Goal: Check status: Check status

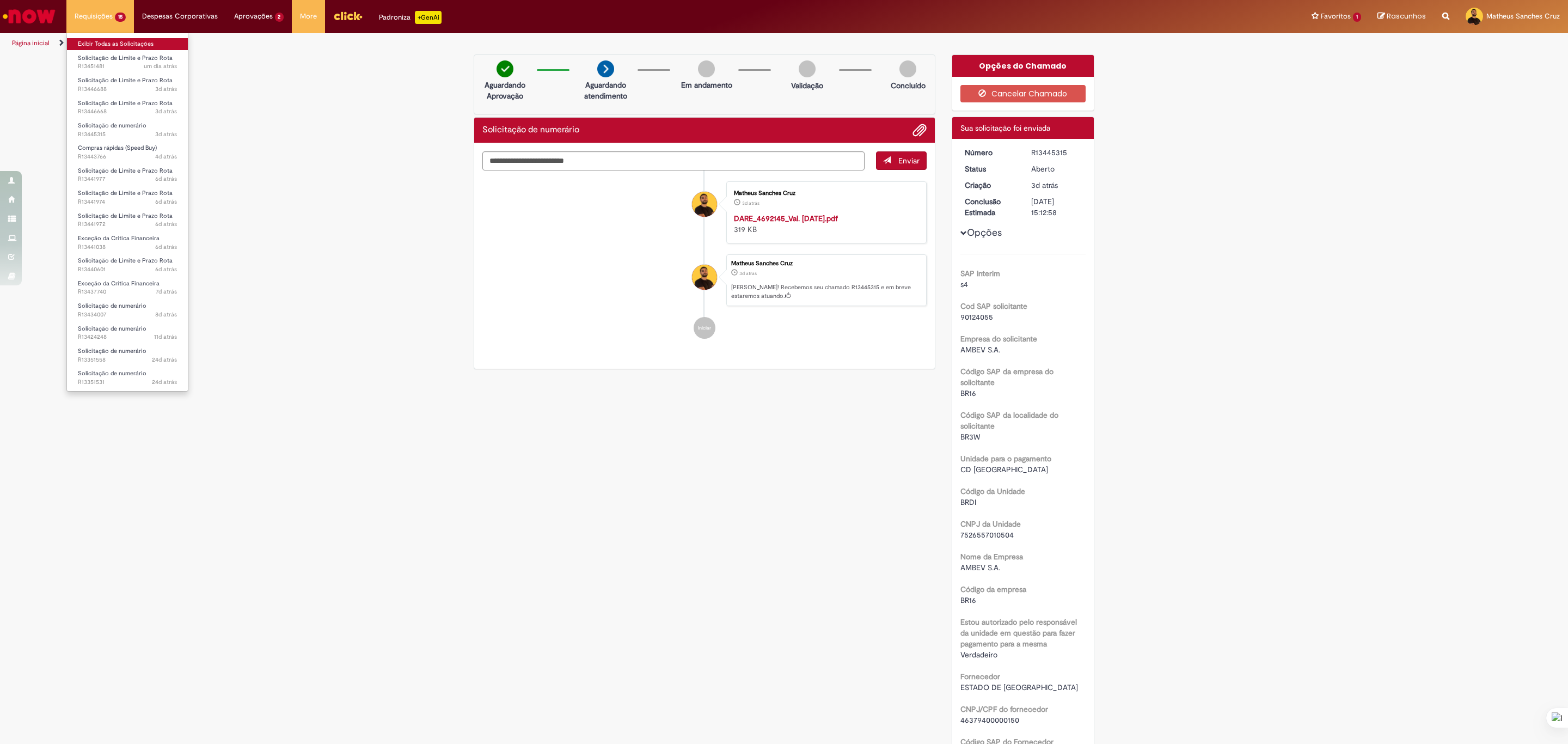
click at [103, 42] on link "Exibir Todas as Solicitações" at bounding box center [127, 44] width 121 height 12
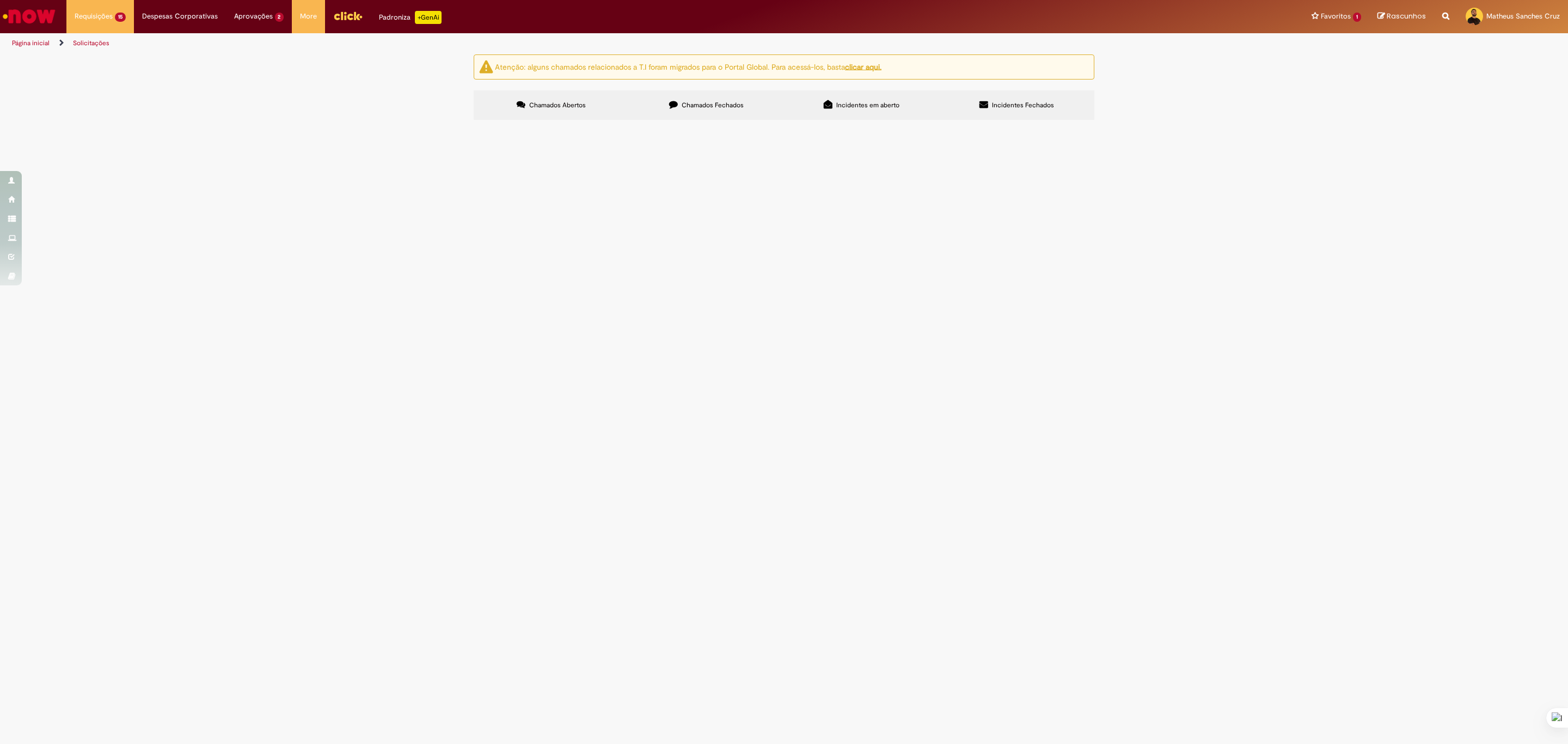
click at [0, 0] on div at bounding box center [0, 0] width 0 height 0
click at [0, 0] on span "Pagamento Whirlpool - Capital." at bounding box center [0, 0] width 0 height 0
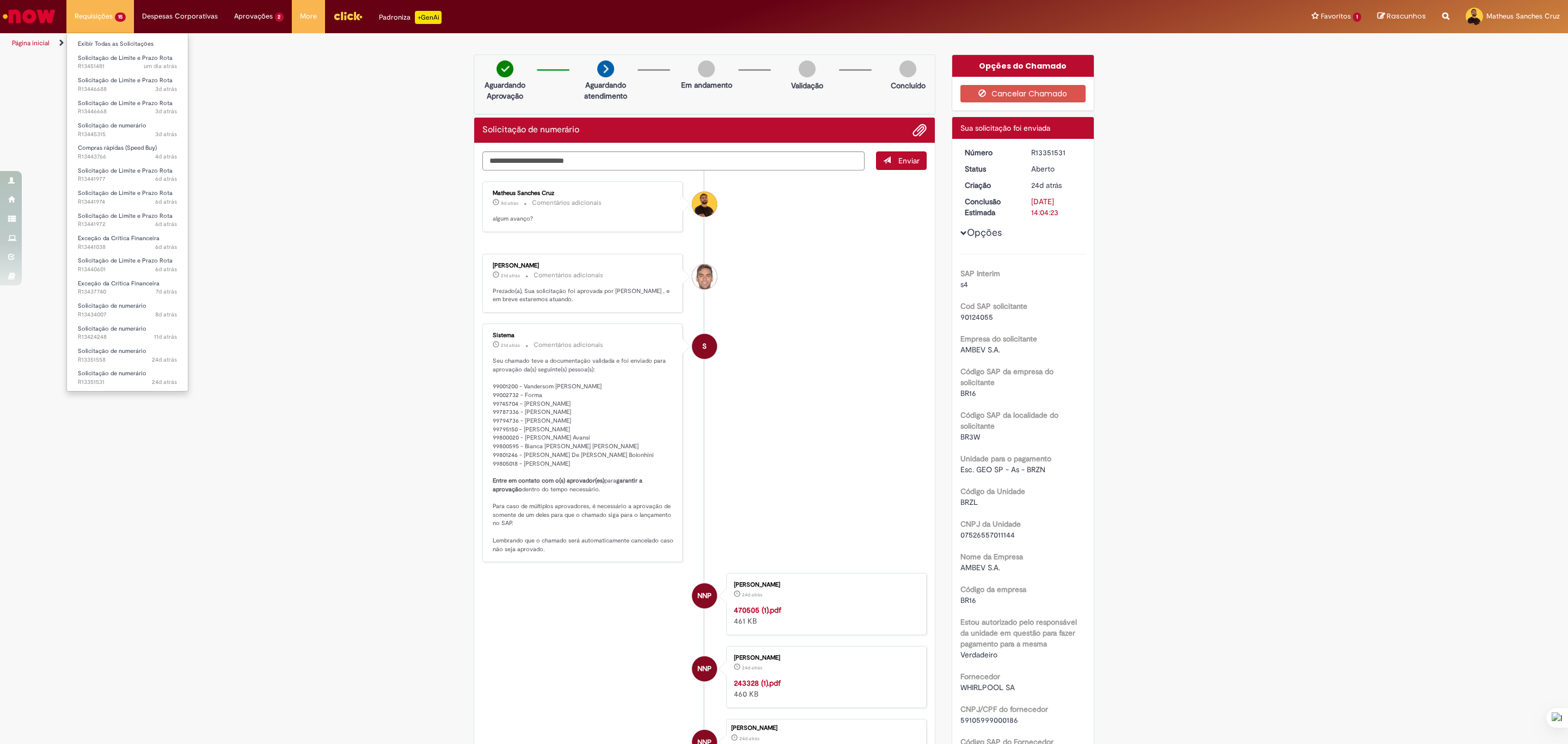
click at [113, 15] on li "Requisições 15 Exibir Todas as Solicitações Solicitação de Limite e Prazo Rota …" at bounding box center [100, 16] width 67 height 33
click at [113, 16] on li "Requisições 15 Exibir Todas as Solicitações Solicitação de Limite e Prazo Rota …" at bounding box center [100, 16] width 67 height 33
click at [87, 23] on li "Requisições 15 Exibir Todas as Solicitações Solicitação de Limite e Prazo Rota …" at bounding box center [100, 16] width 67 height 33
click at [80, 39] on link "Exibir Todas as Solicitações" at bounding box center [127, 44] width 121 height 12
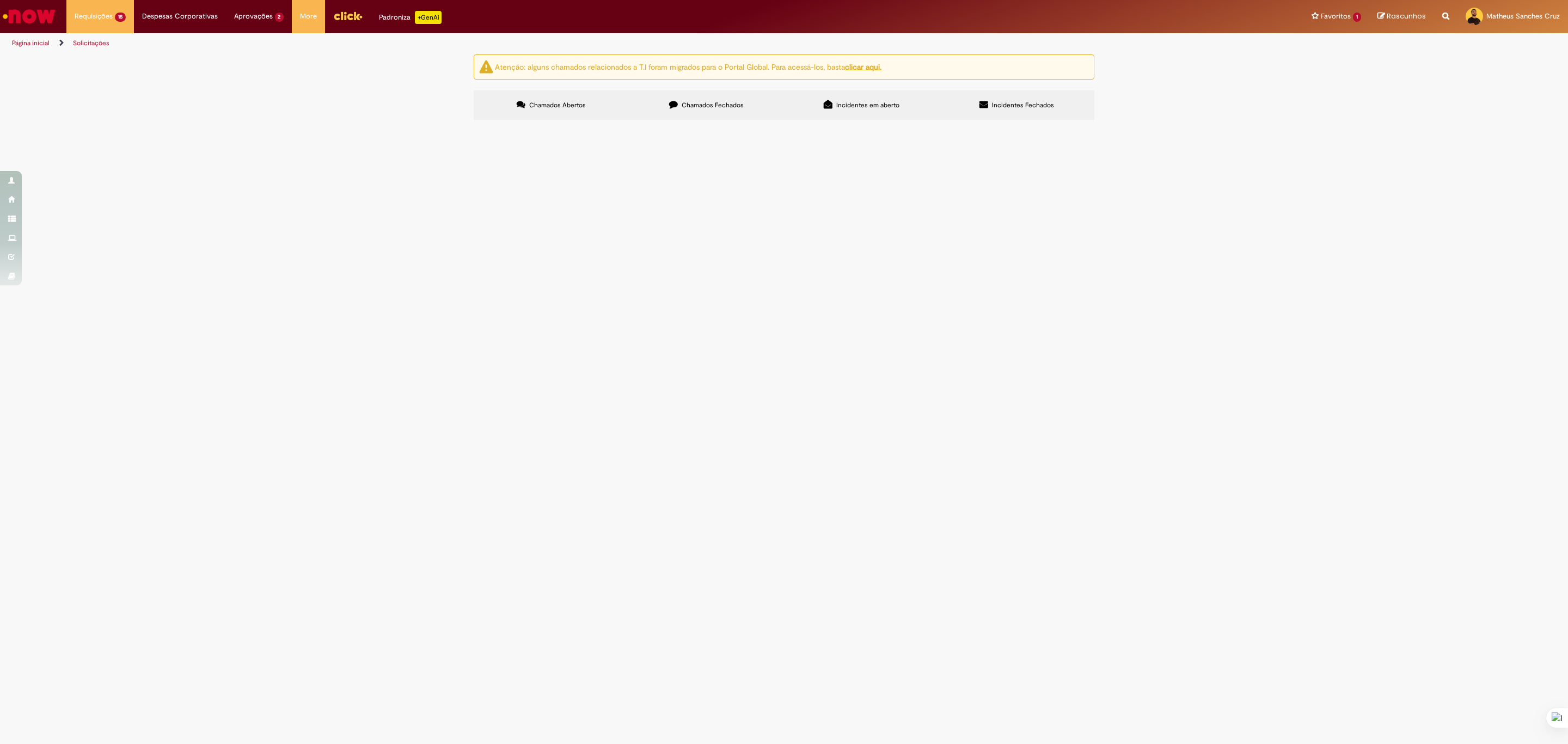
click at [0, 0] on span "Solicitação de numerário" at bounding box center [0, 0] width 0 height 0
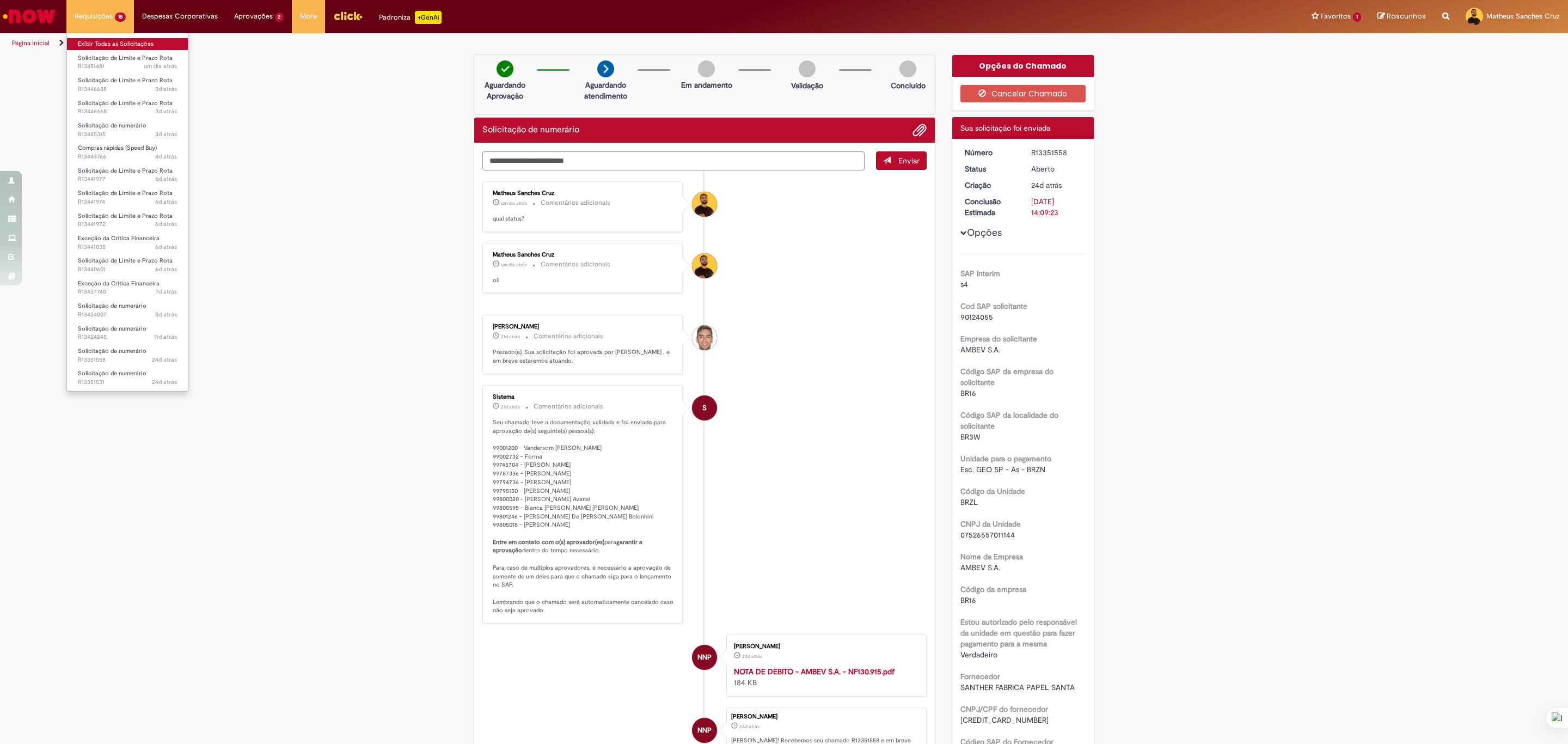
click at [113, 44] on link "Exibir Todas as Solicitações" at bounding box center [127, 44] width 121 height 12
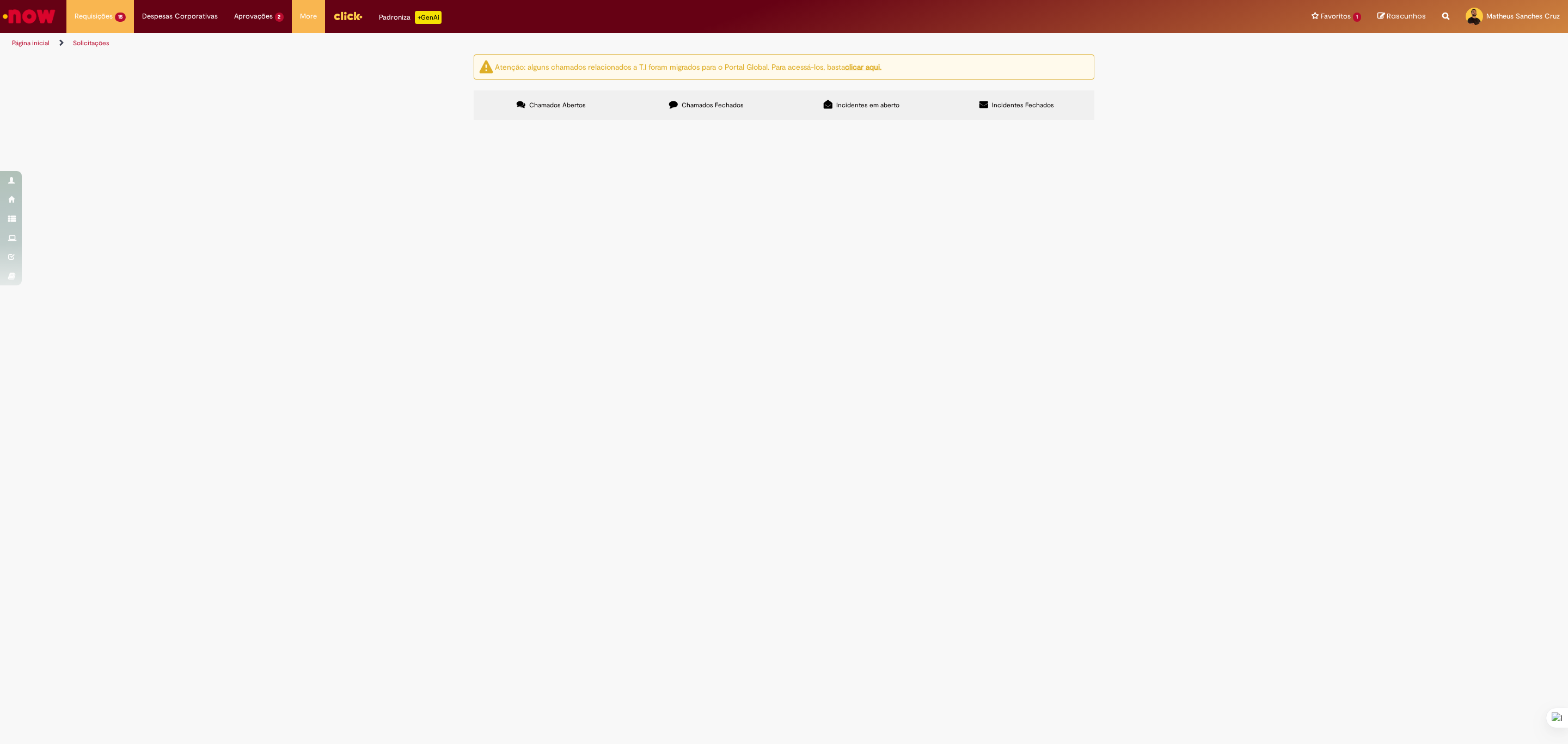
click at [0, 0] on span "Solicitação de numerário" at bounding box center [0, 0] width 0 height 0
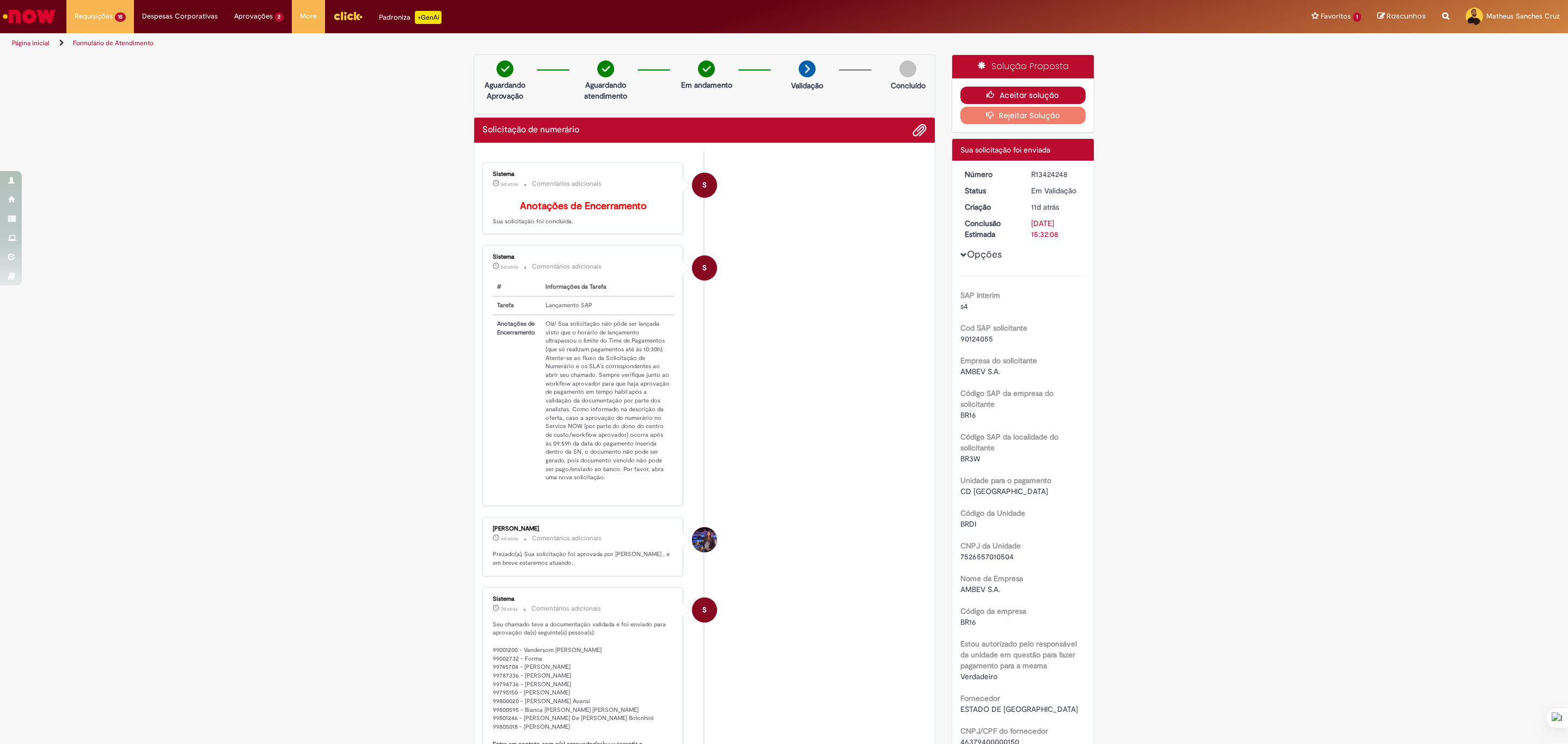
click at [1002, 96] on button "Aceitar solução" at bounding box center [1023, 95] width 125 height 17
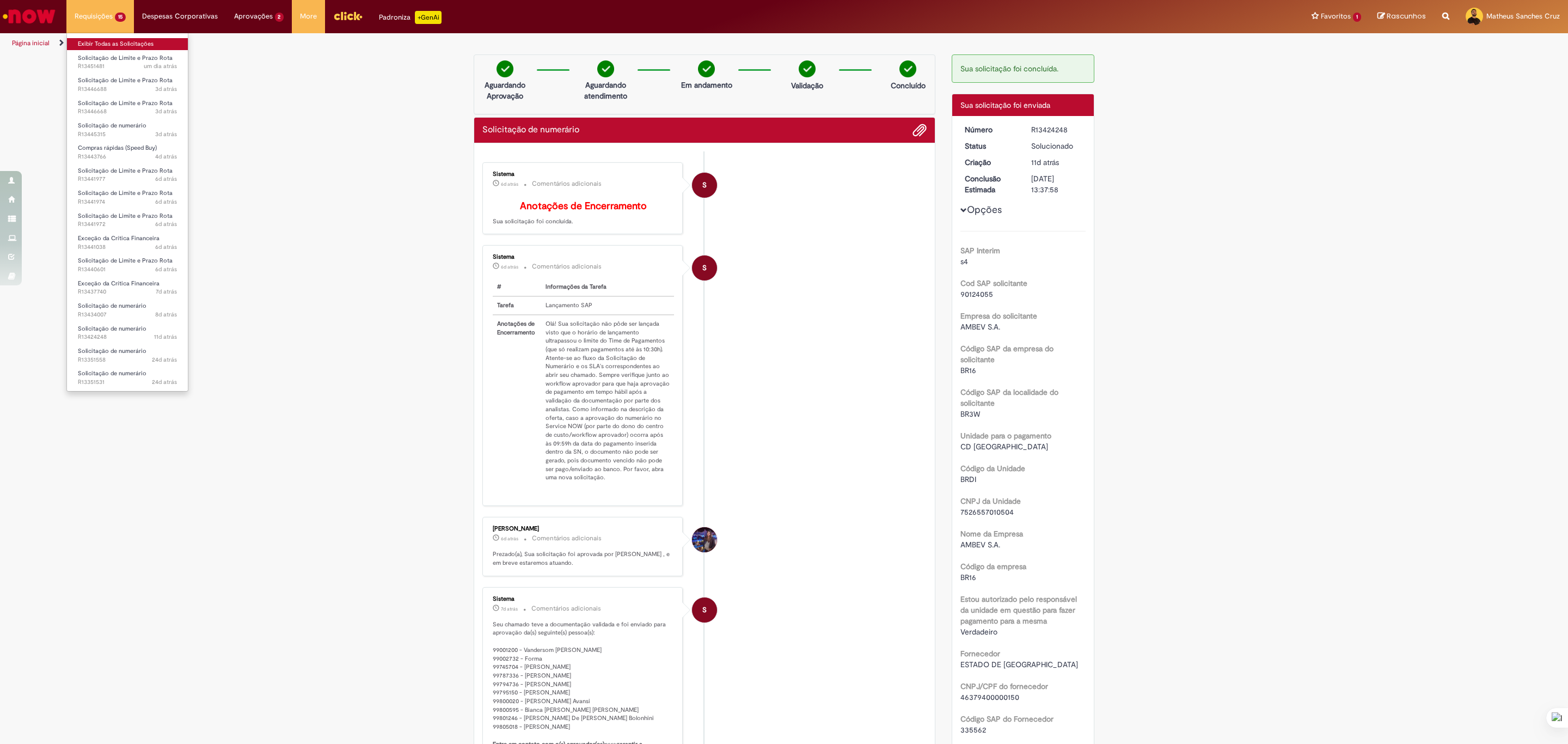
click at [105, 38] on link "Exibir Todas as Solicitações" at bounding box center [127, 44] width 121 height 12
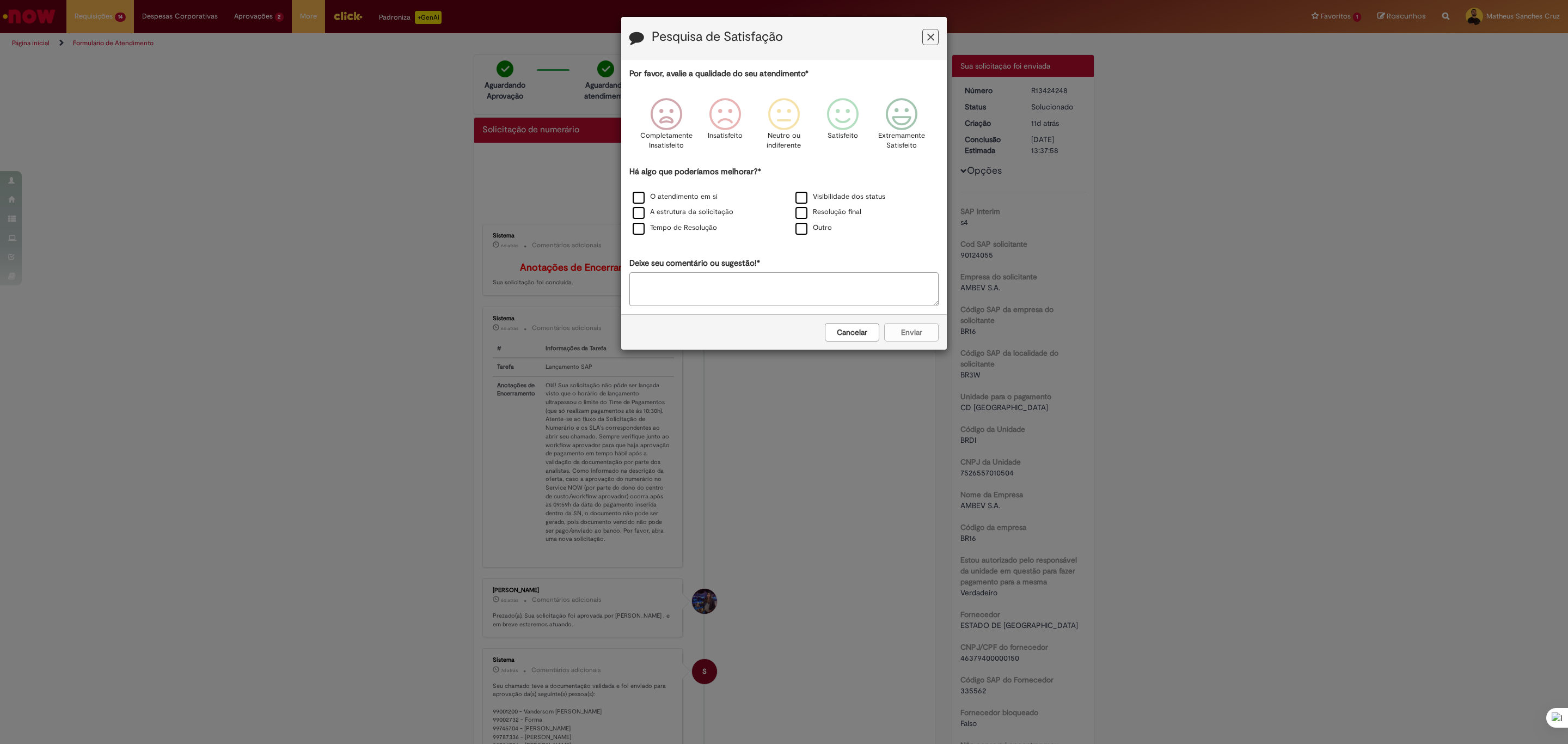
click at [932, 42] on icon "Feedback" at bounding box center [931, 37] width 7 height 11
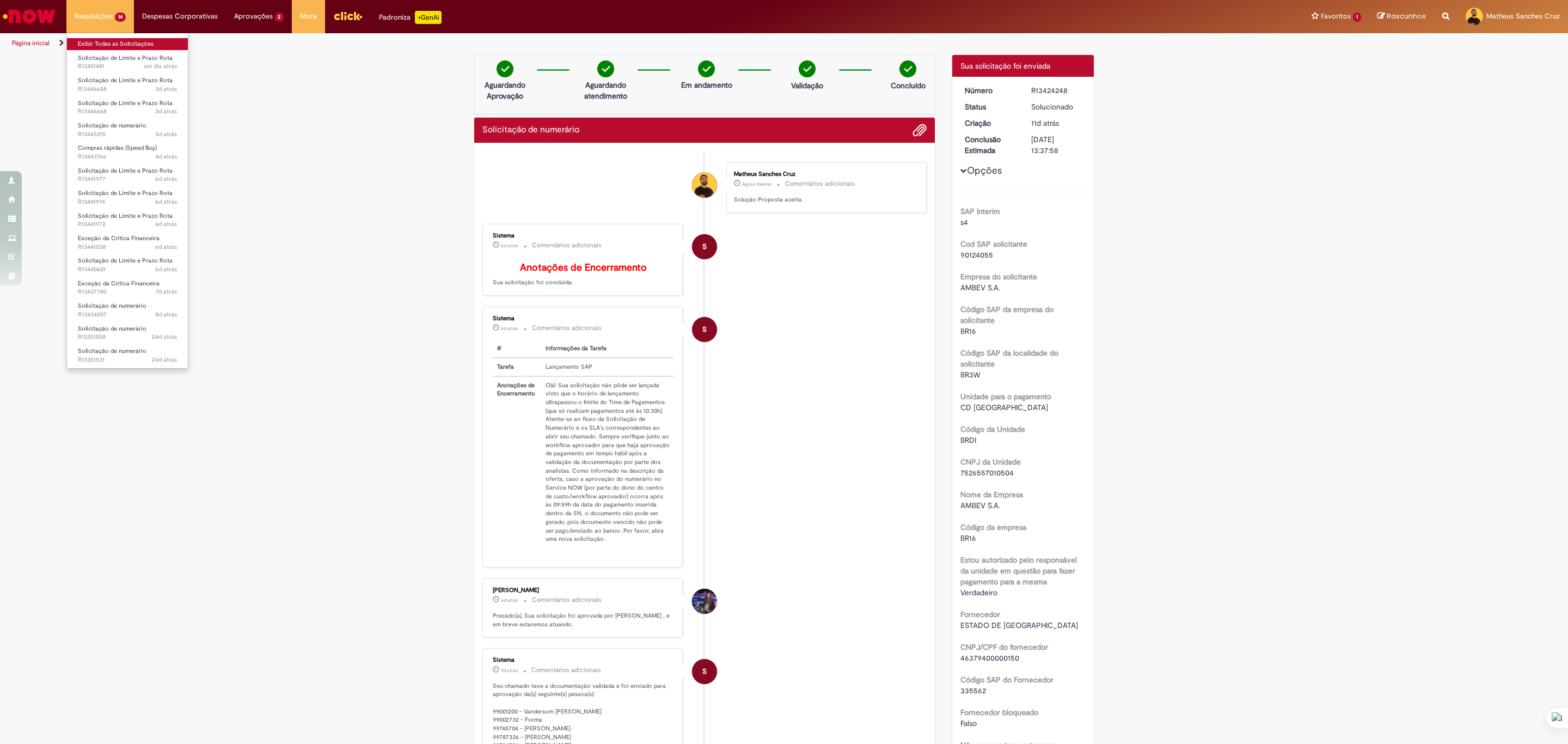
click at [123, 41] on link "Exibir Todas as Solicitações" at bounding box center [127, 44] width 121 height 12
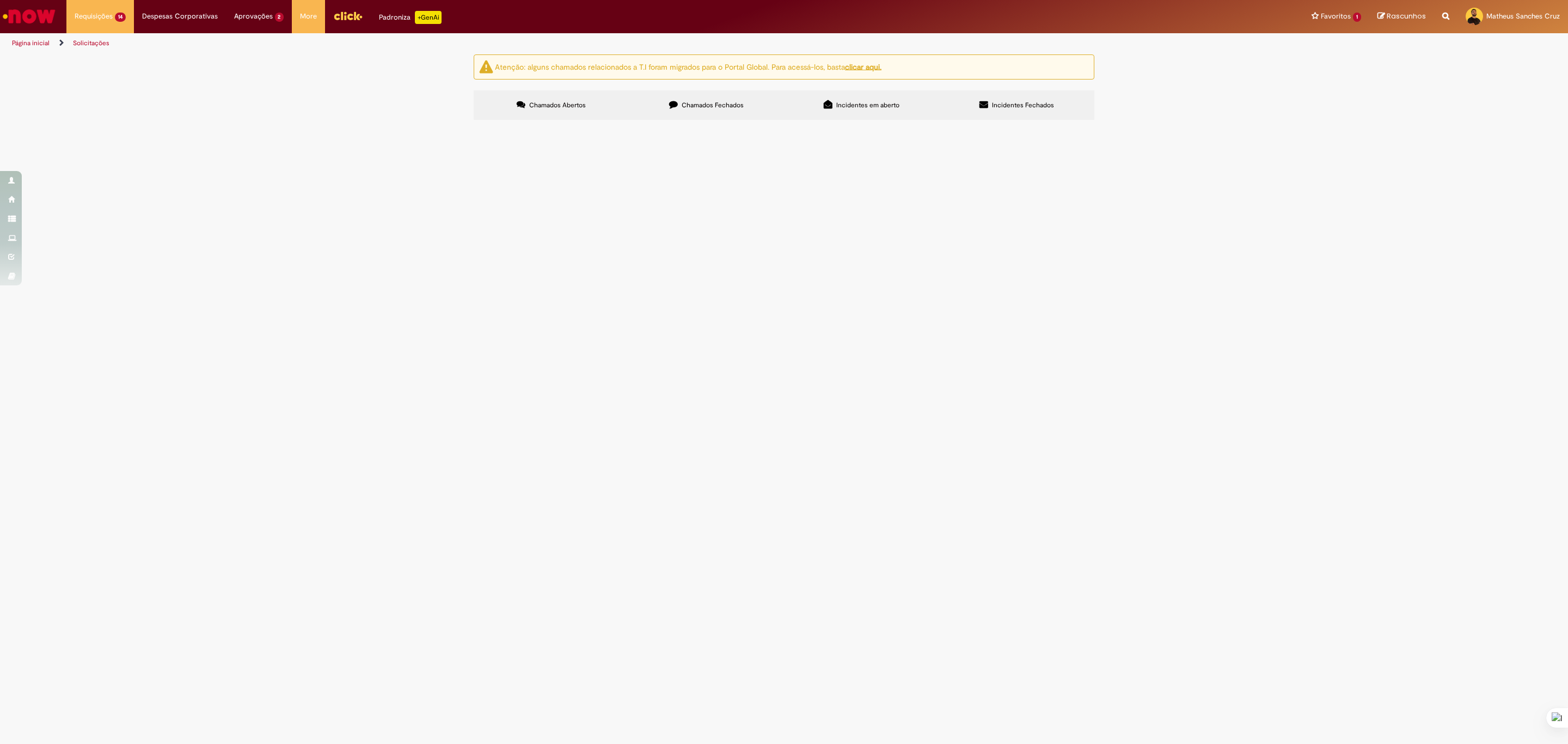
click at [0, 0] on span "Exceção da Crítica Financeira" at bounding box center [0, 0] width 0 height 0
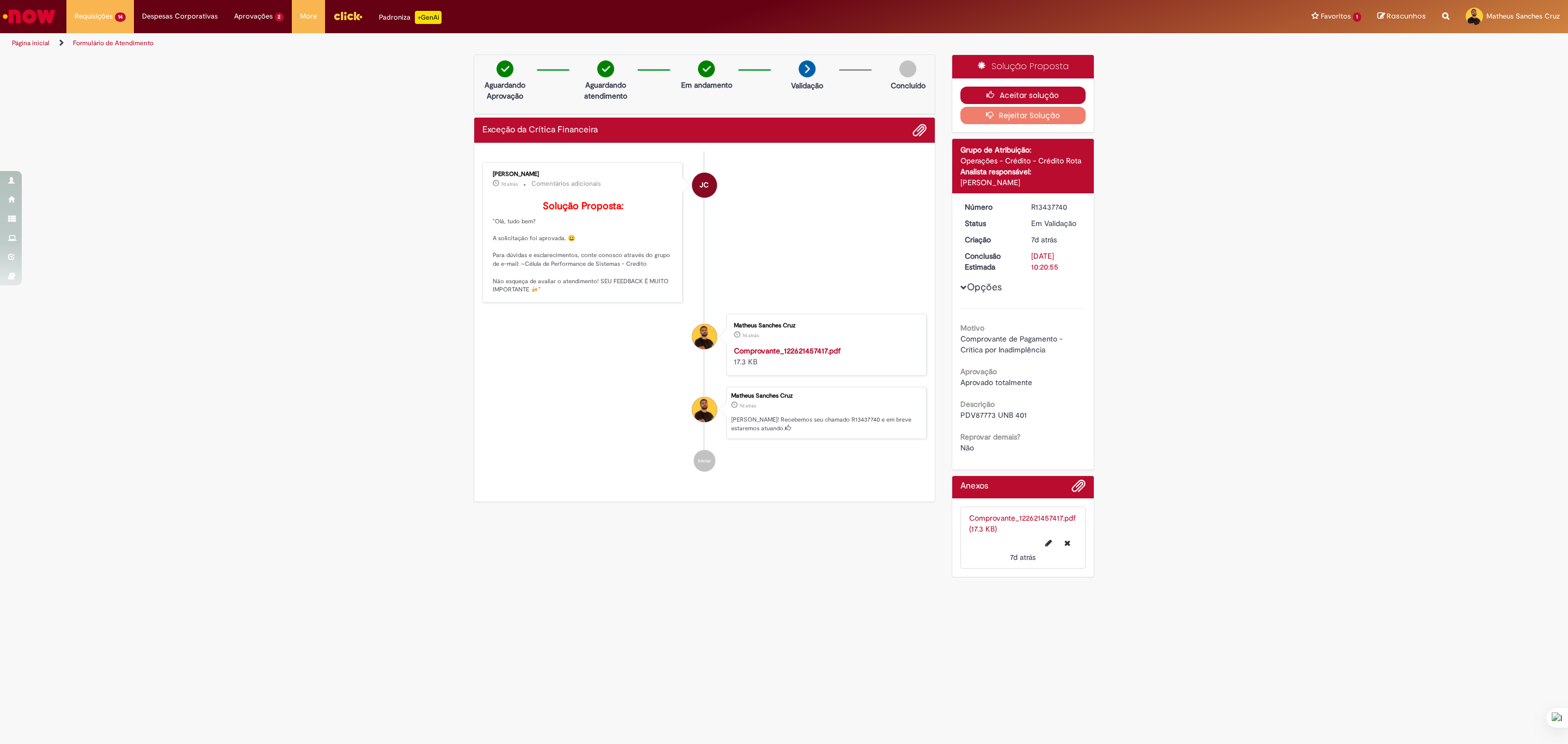
click at [990, 97] on icon "button" at bounding box center [993, 95] width 13 height 8
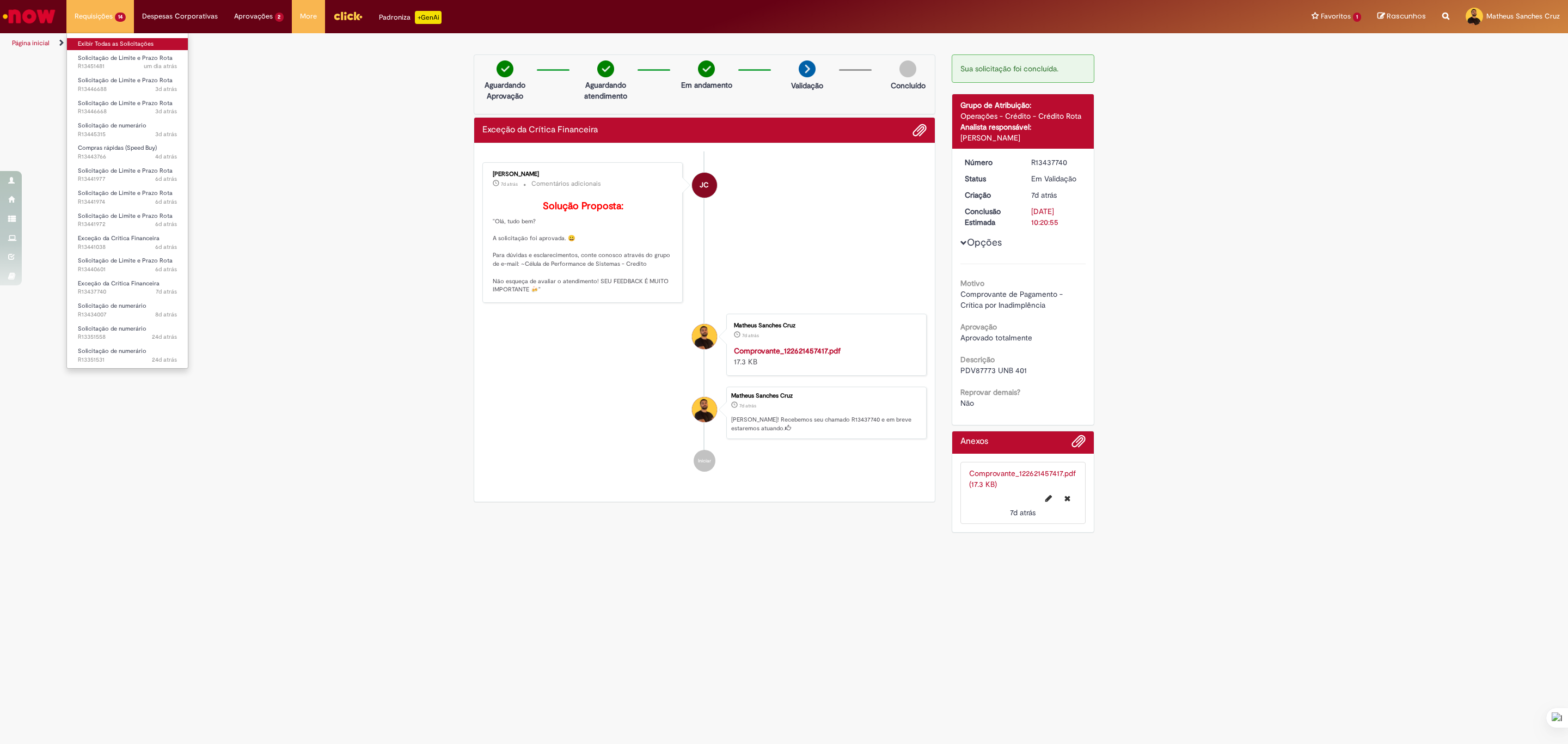
click at [107, 46] on link "Exibir Todas as Solicitações" at bounding box center [127, 44] width 121 height 12
click at [115, 38] on link "Exibir Todas as Solicitações" at bounding box center [127, 44] width 121 height 12
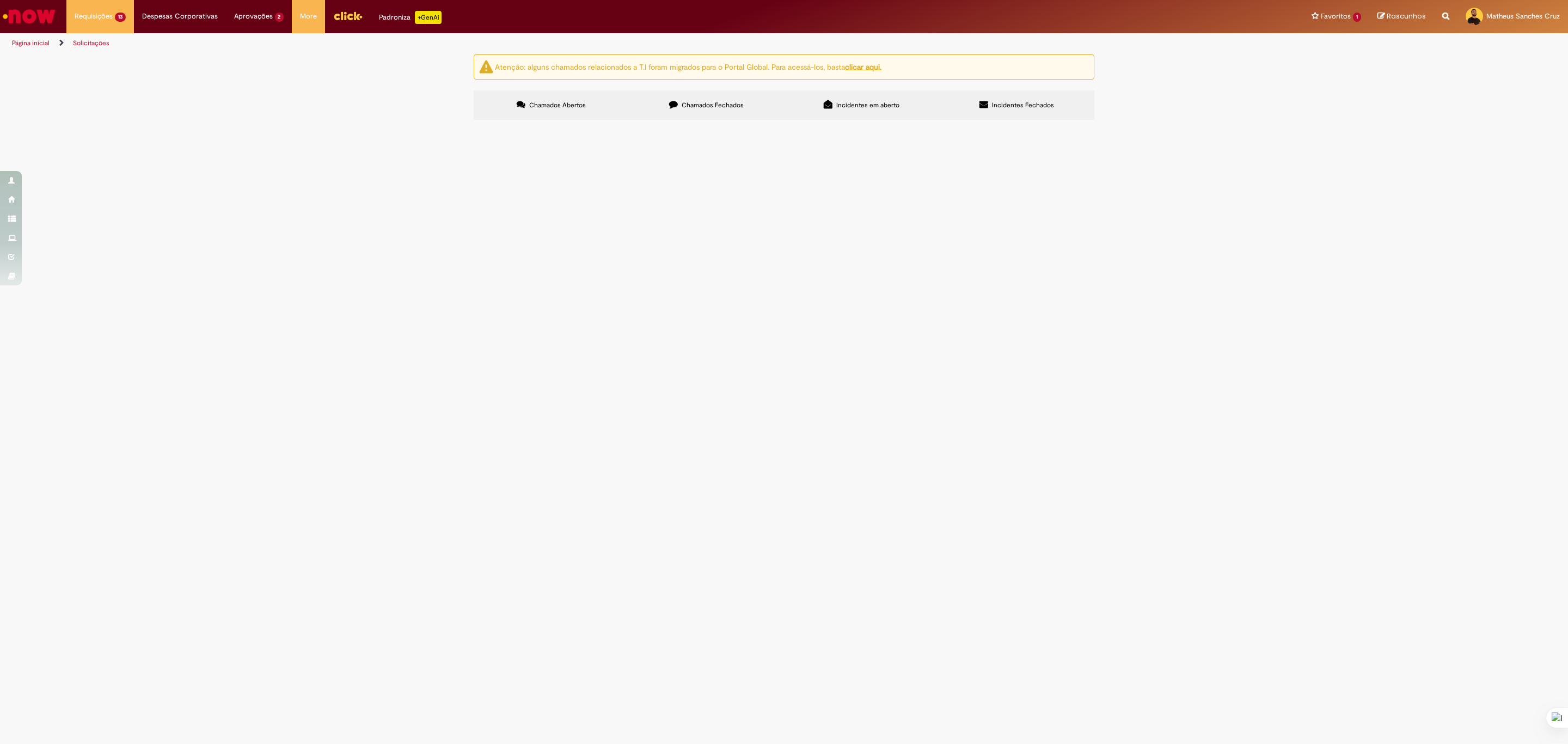
click at [0, 0] on span "Solicitação de Limite e Prazo Rota" at bounding box center [0, 0] width 0 height 0
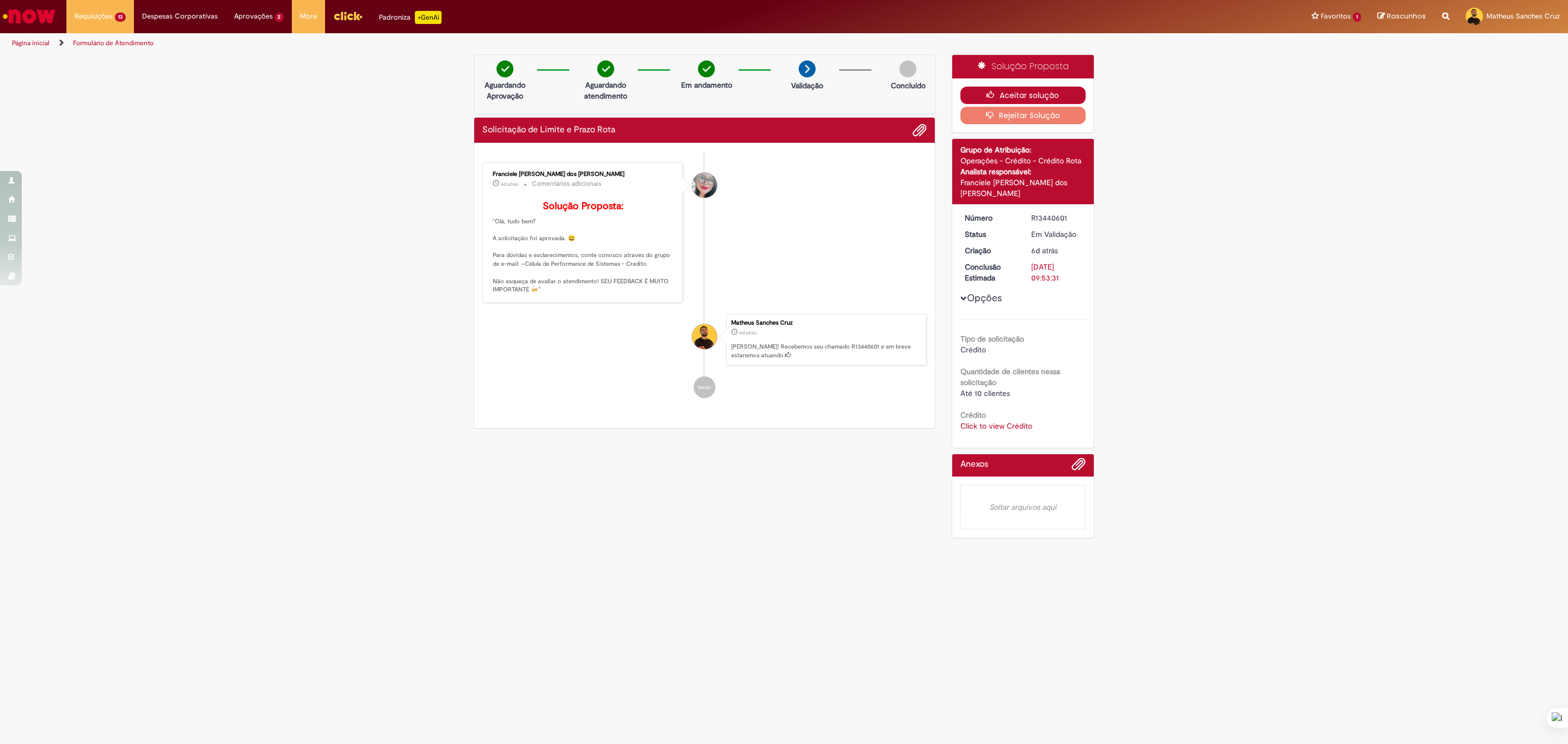
click at [992, 89] on button "Aceitar solução" at bounding box center [1023, 95] width 125 height 17
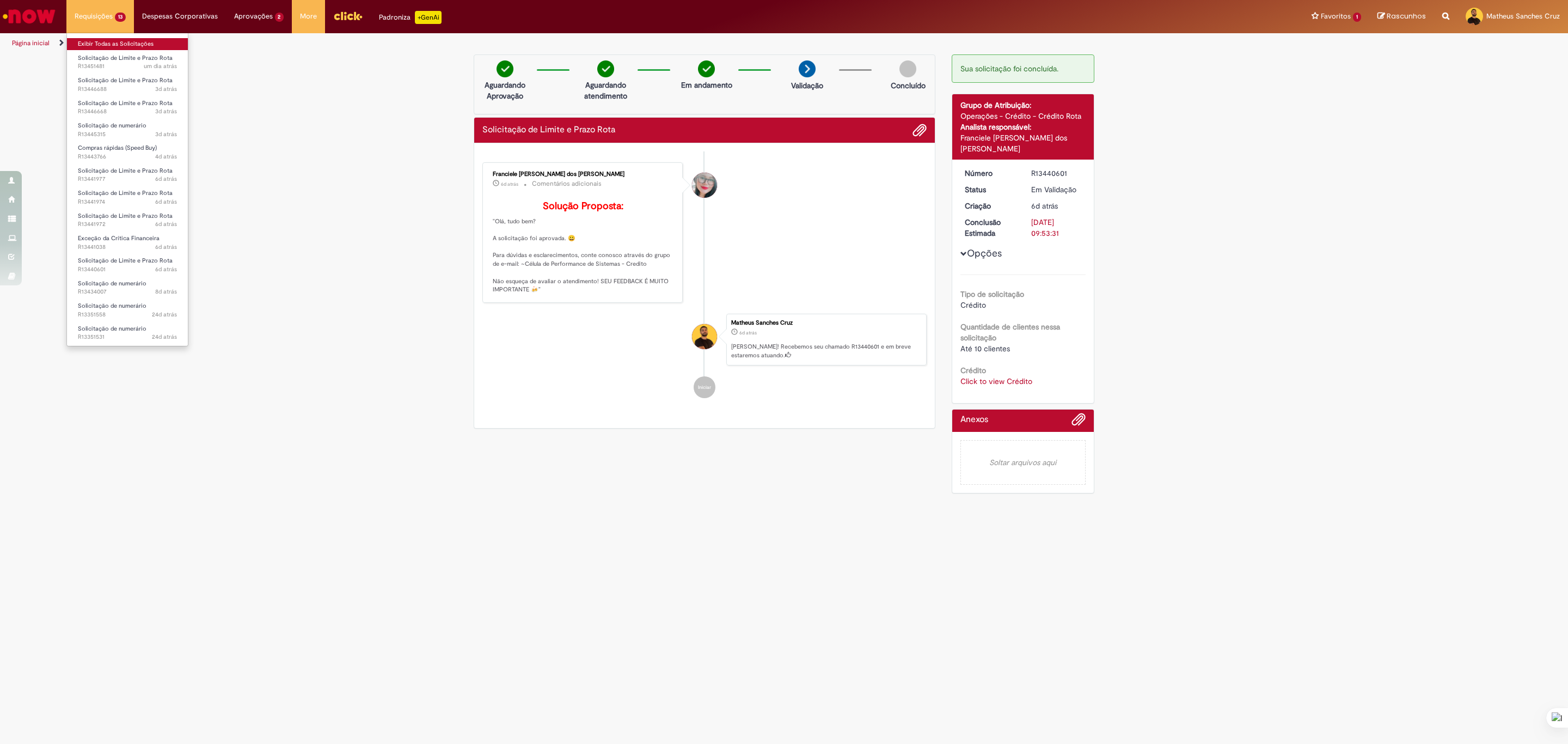
click at [126, 44] on link "Exibir Todas as Solicitações" at bounding box center [127, 44] width 121 height 12
click at [128, 38] on link "Exibir Todas as Solicitações" at bounding box center [127, 44] width 121 height 12
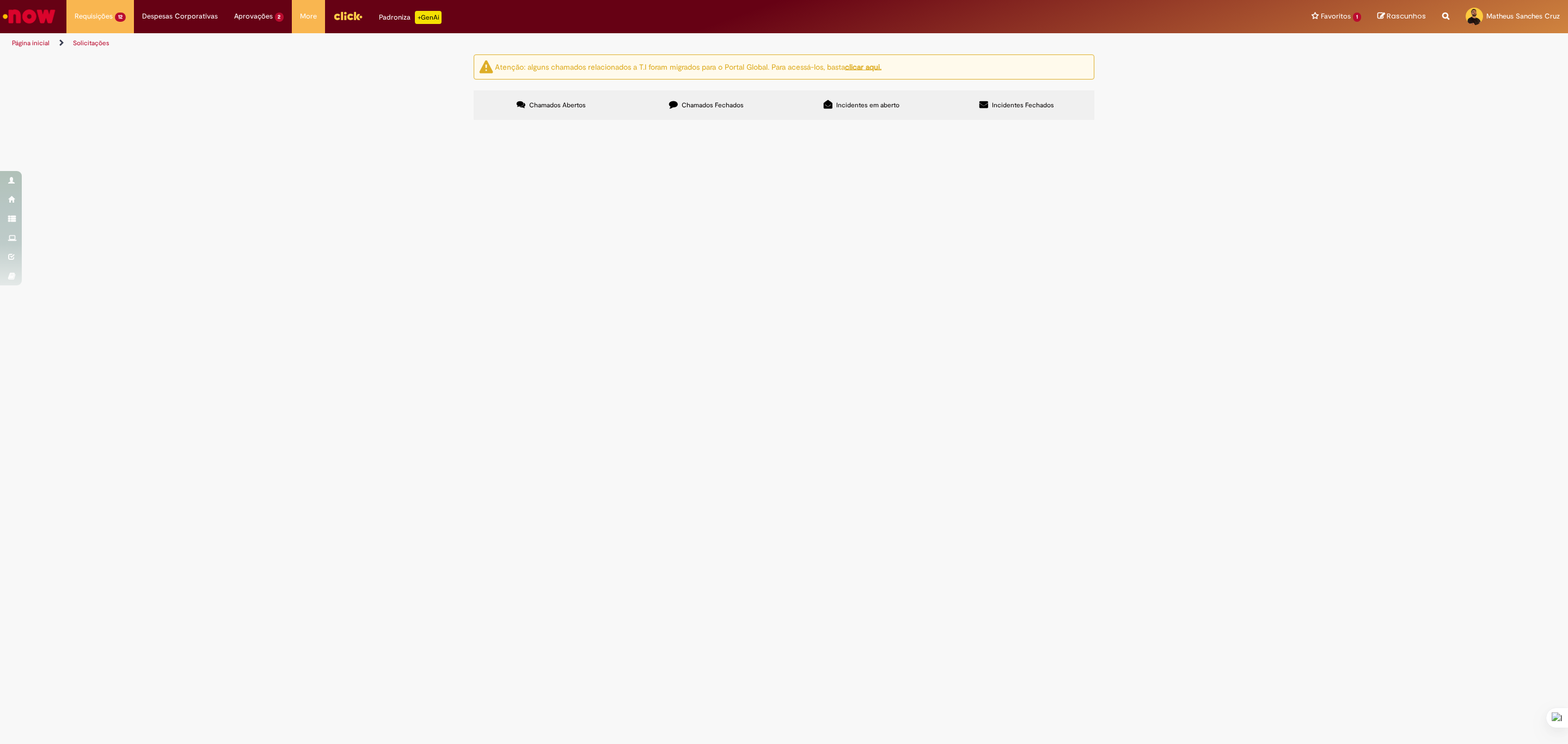
click at [0, 0] on span "Exceção da Crítica Financeira" at bounding box center [0, 0] width 0 height 0
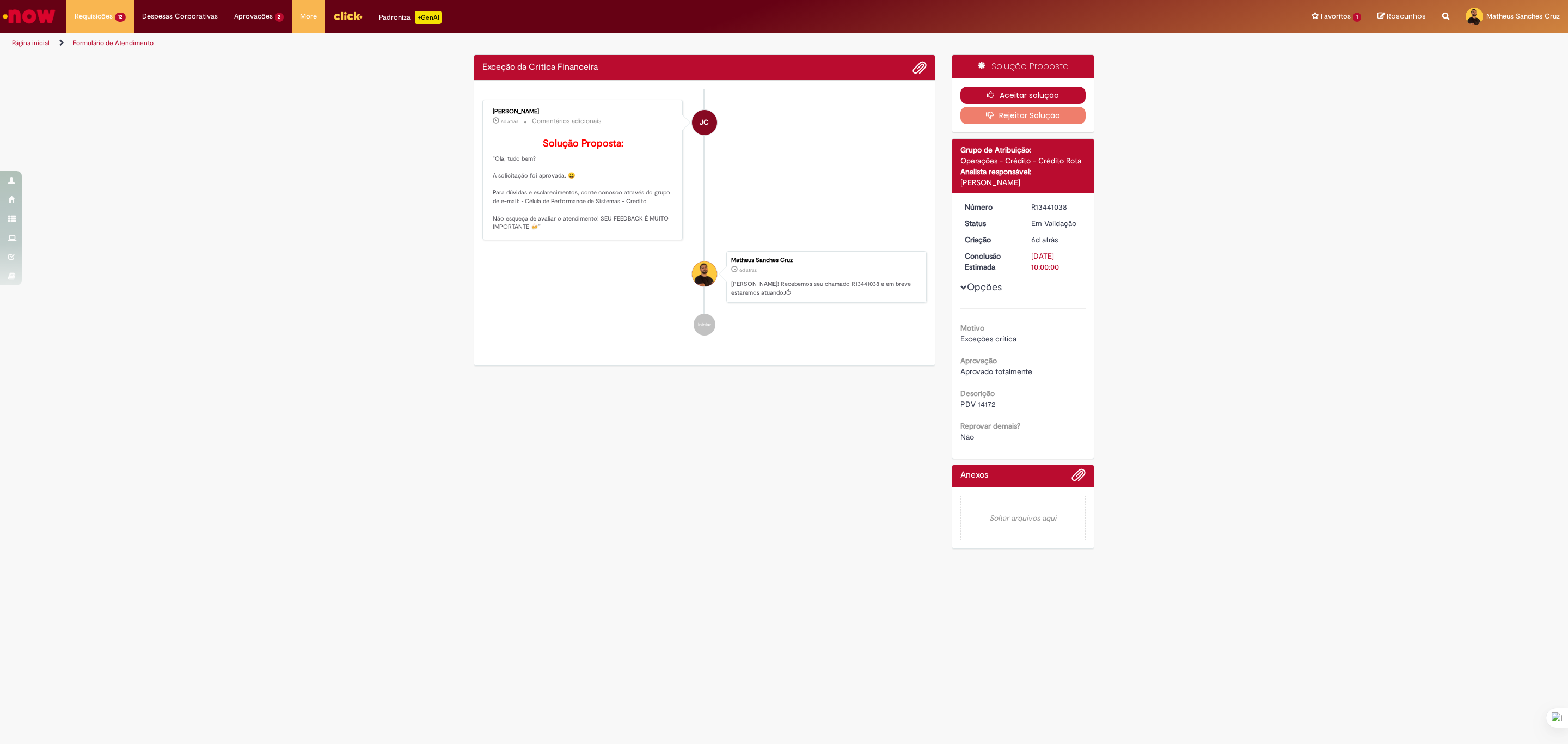
click at [1026, 95] on button "Aceitar solução" at bounding box center [1023, 95] width 125 height 17
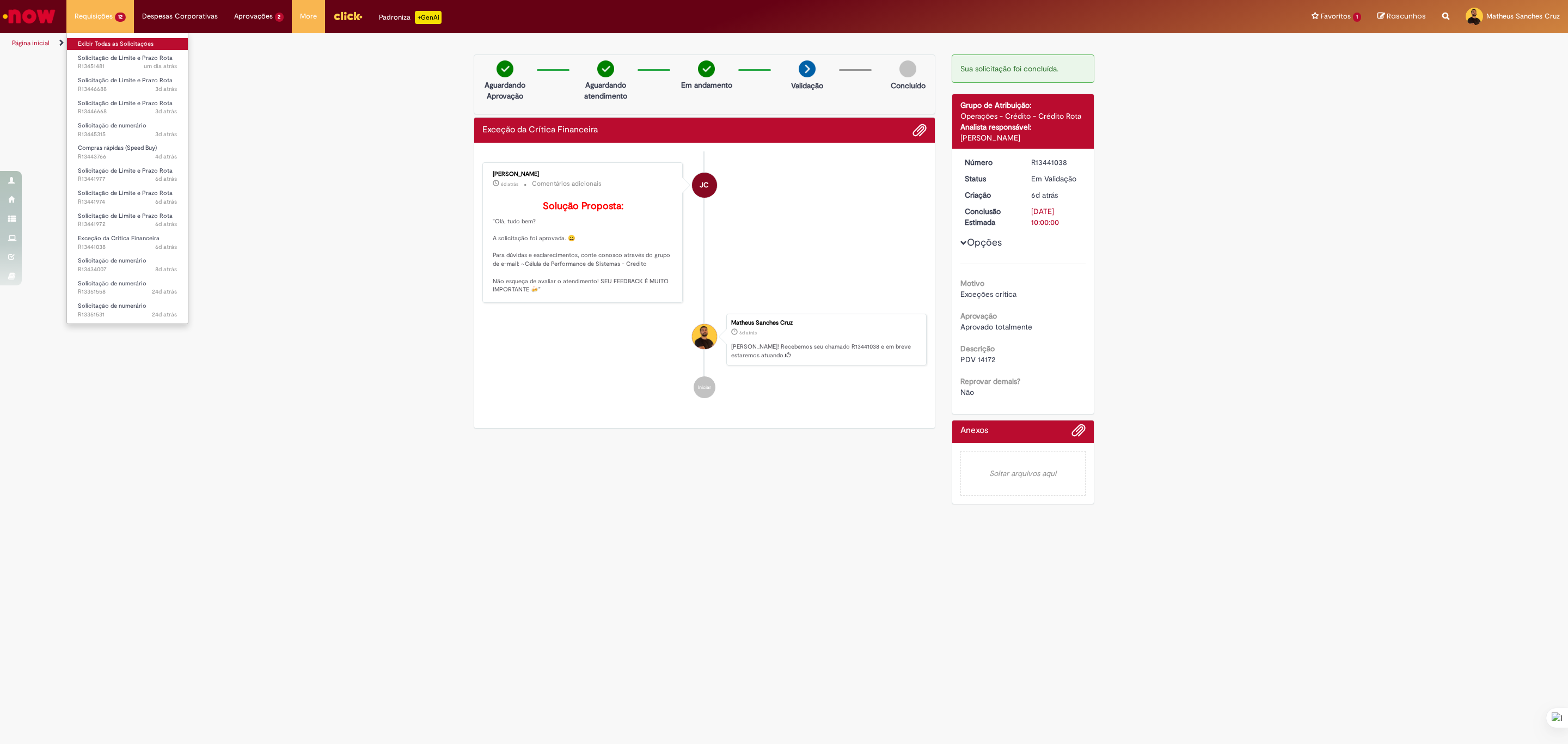
click at [110, 39] on link "Exibir Todas as Solicitações" at bounding box center [127, 44] width 121 height 12
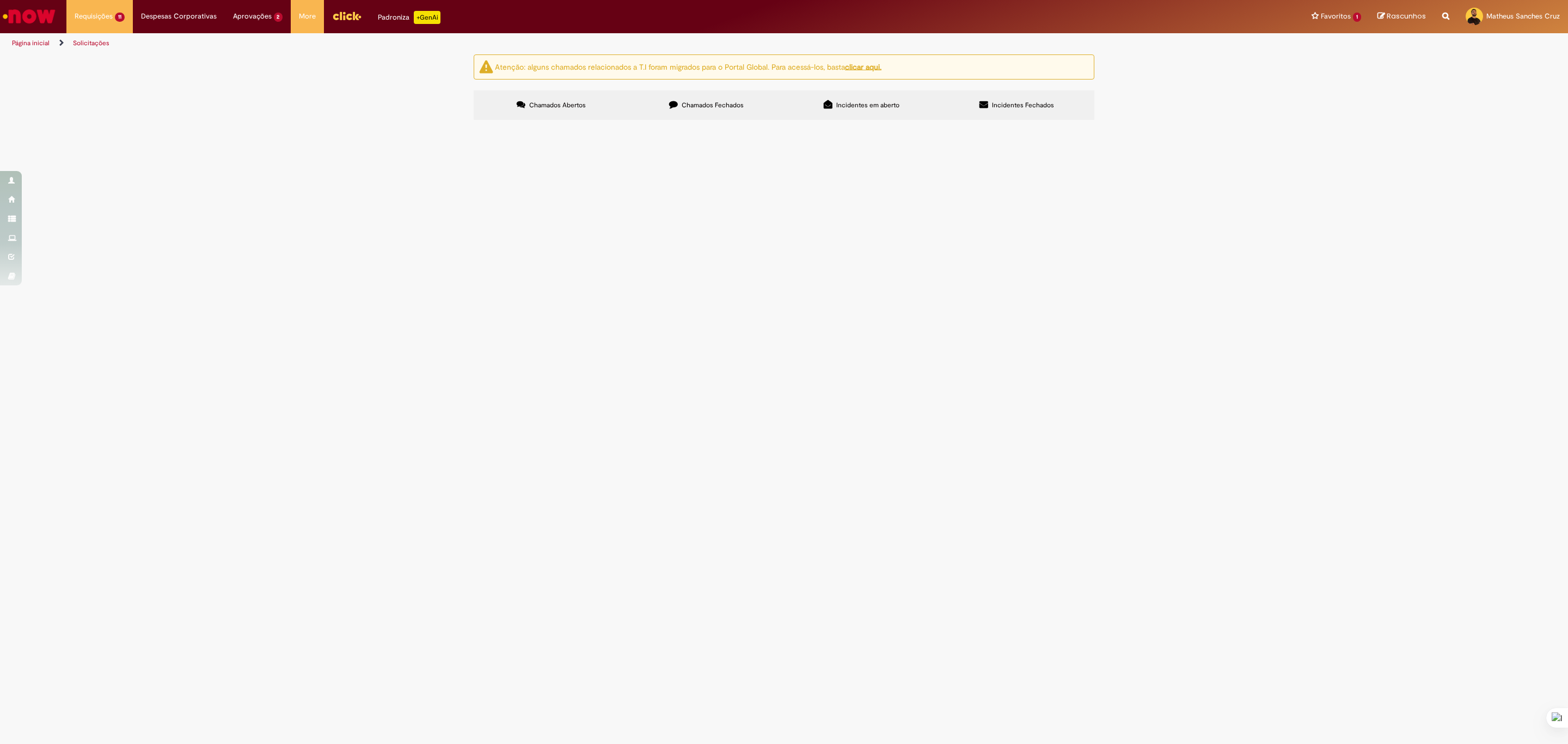
click at [0, 0] on span "Solicitação de Limite e Prazo Rota" at bounding box center [0, 0] width 0 height 0
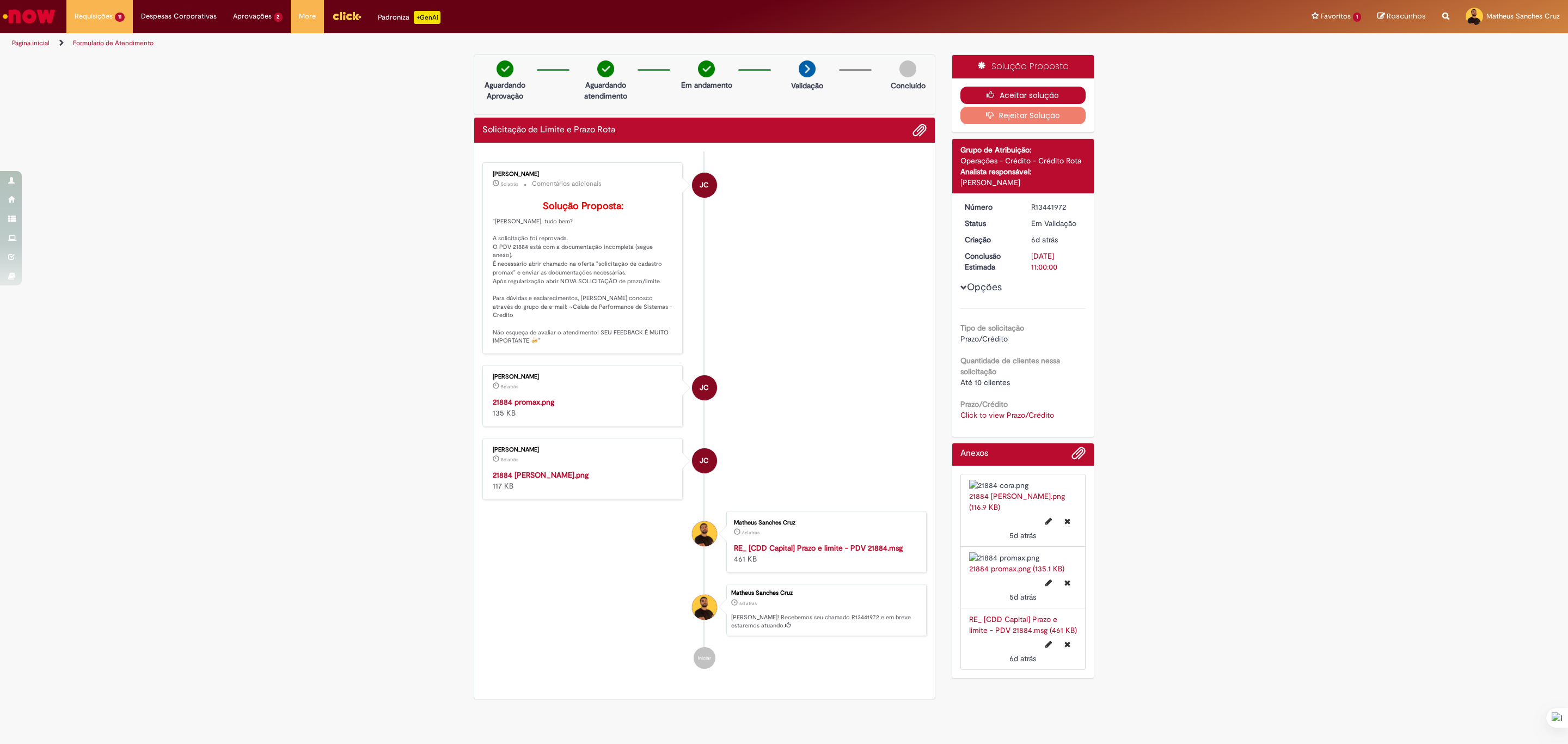
click at [1028, 96] on button "Aceitar solução" at bounding box center [1023, 95] width 125 height 17
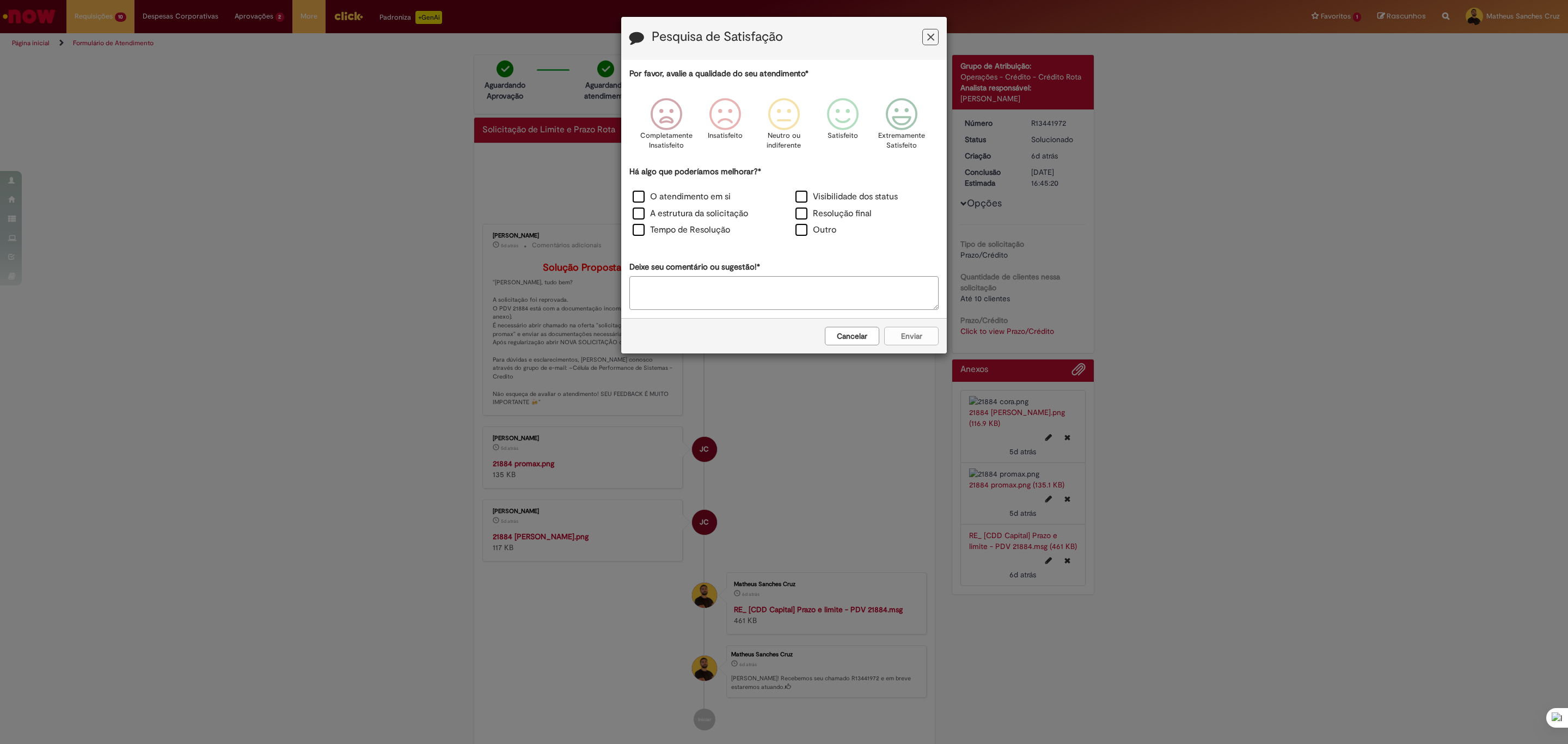
click at [927, 39] on icon "Feedback" at bounding box center [931, 37] width 7 height 11
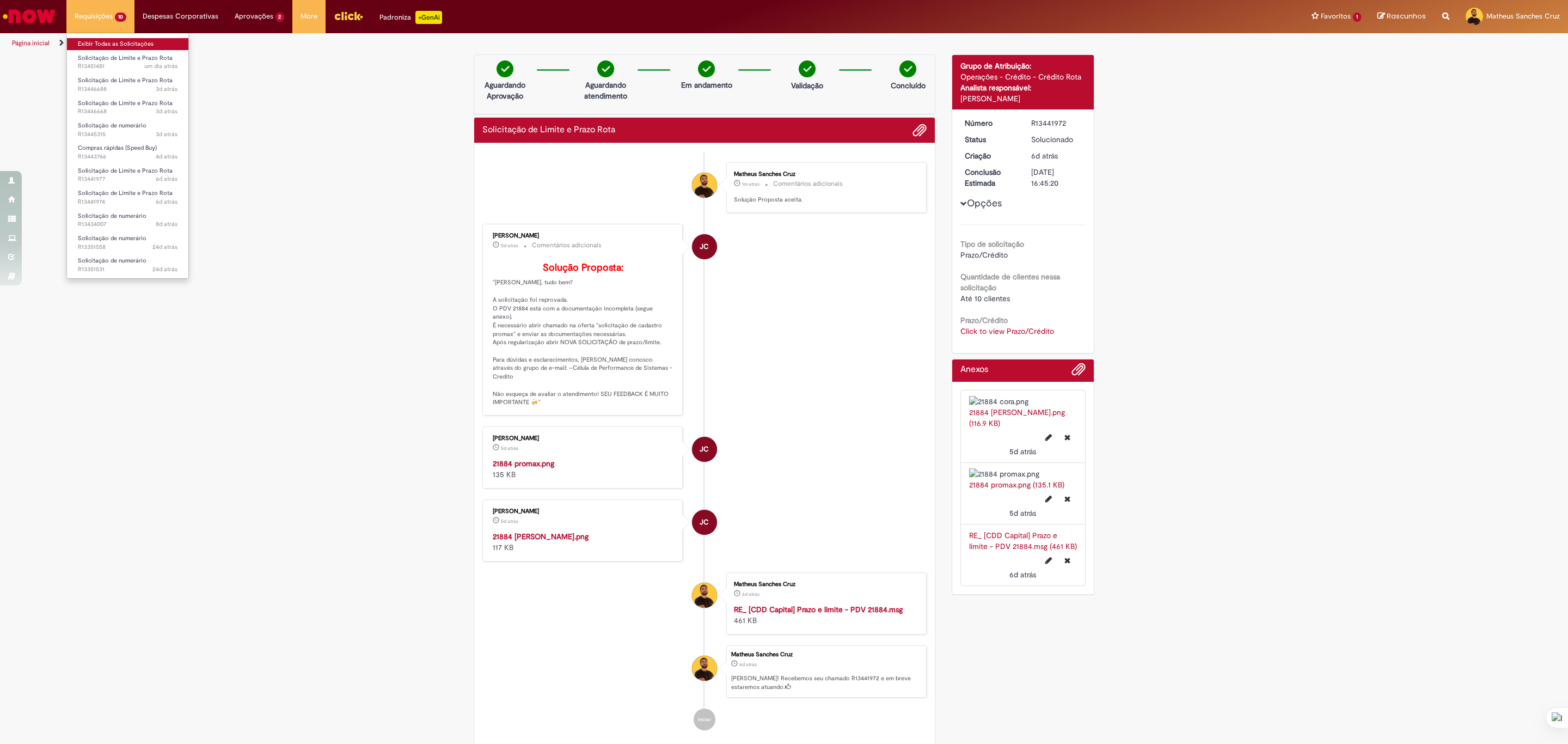
click at [101, 41] on link "Exibir Todas as Solicitações" at bounding box center [127, 44] width 121 height 12
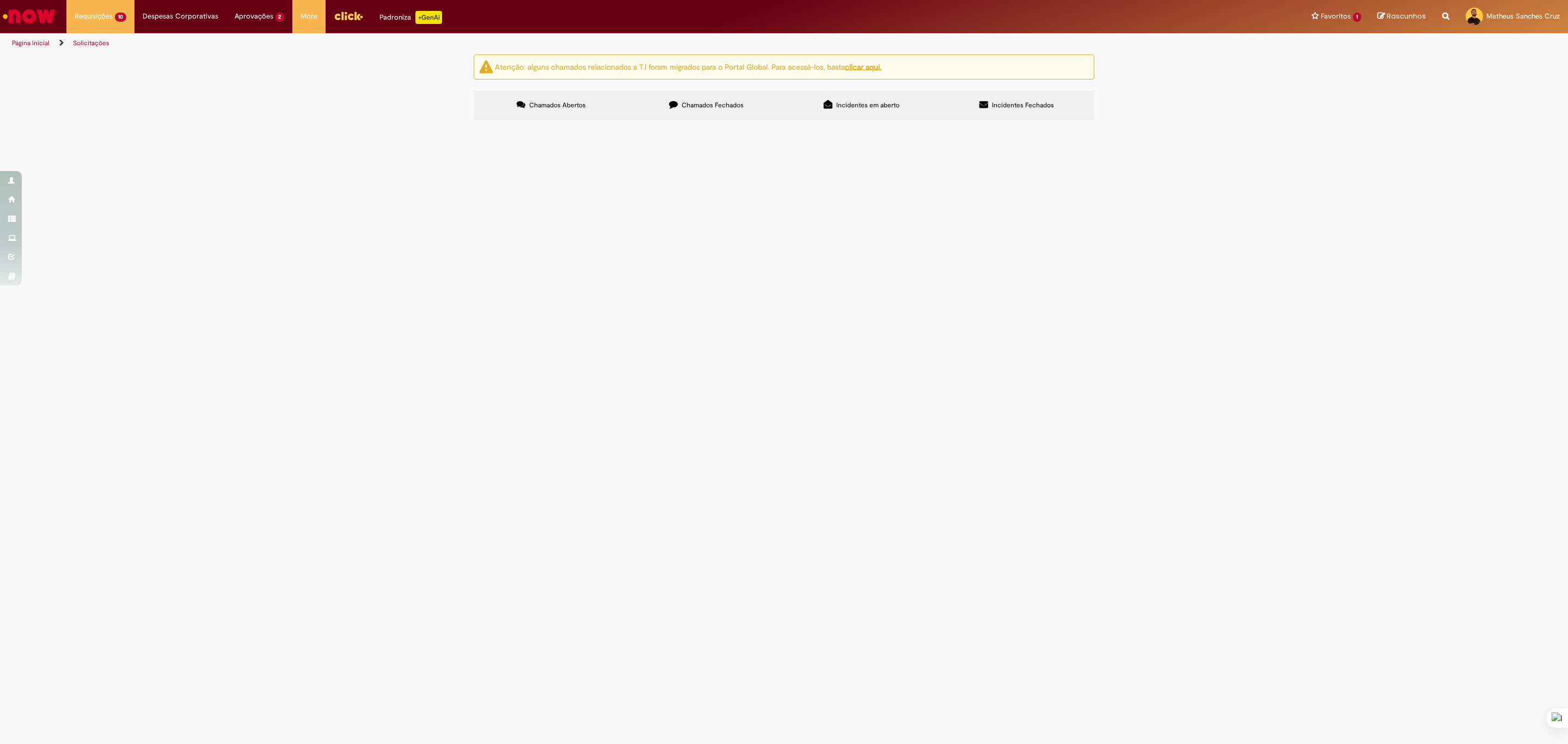
click at [0, 0] on span "Solicitação de Limite e Prazo Rota" at bounding box center [0, 0] width 0 height 0
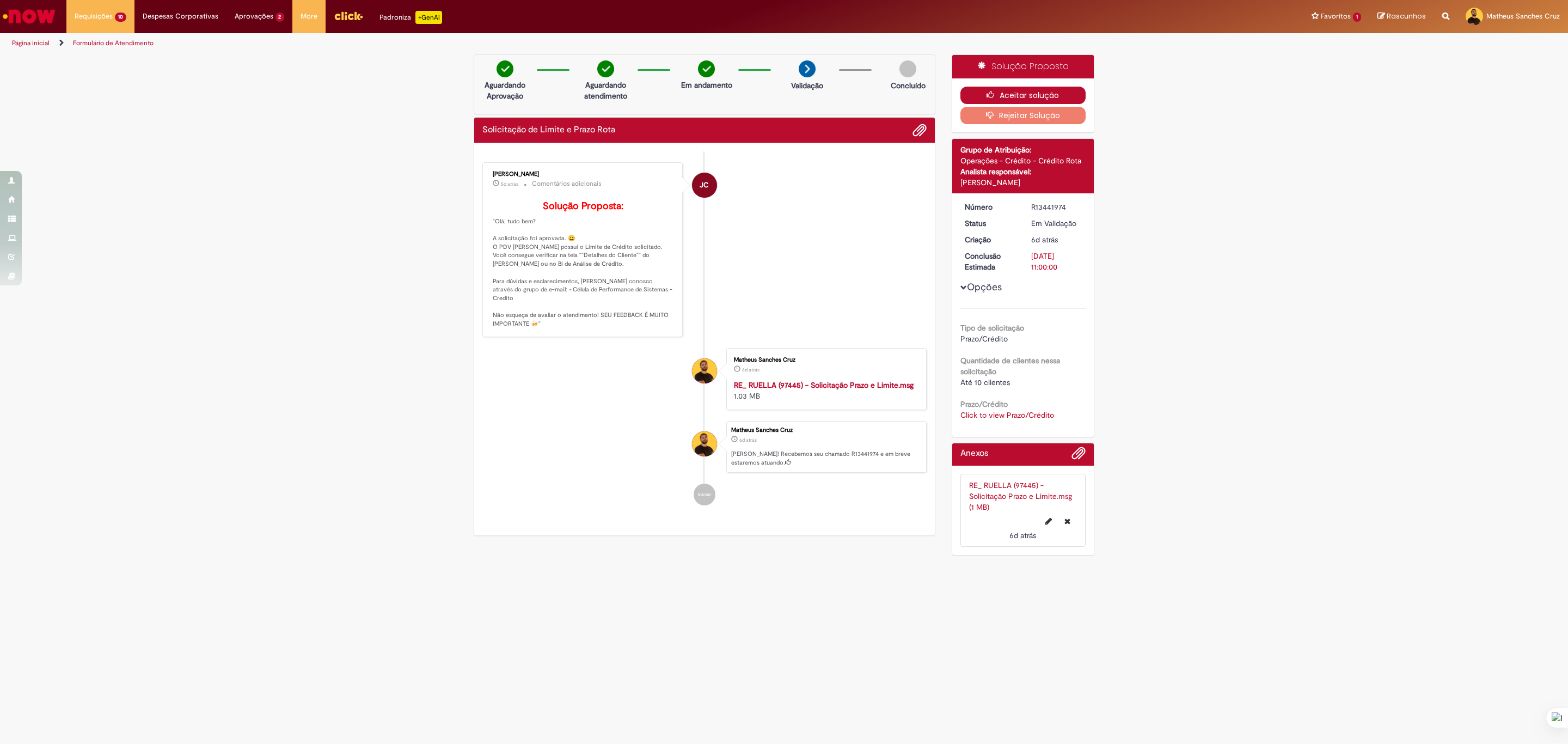
click at [1021, 93] on button "Aceitar solução" at bounding box center [1023, 95] width 125 height 17
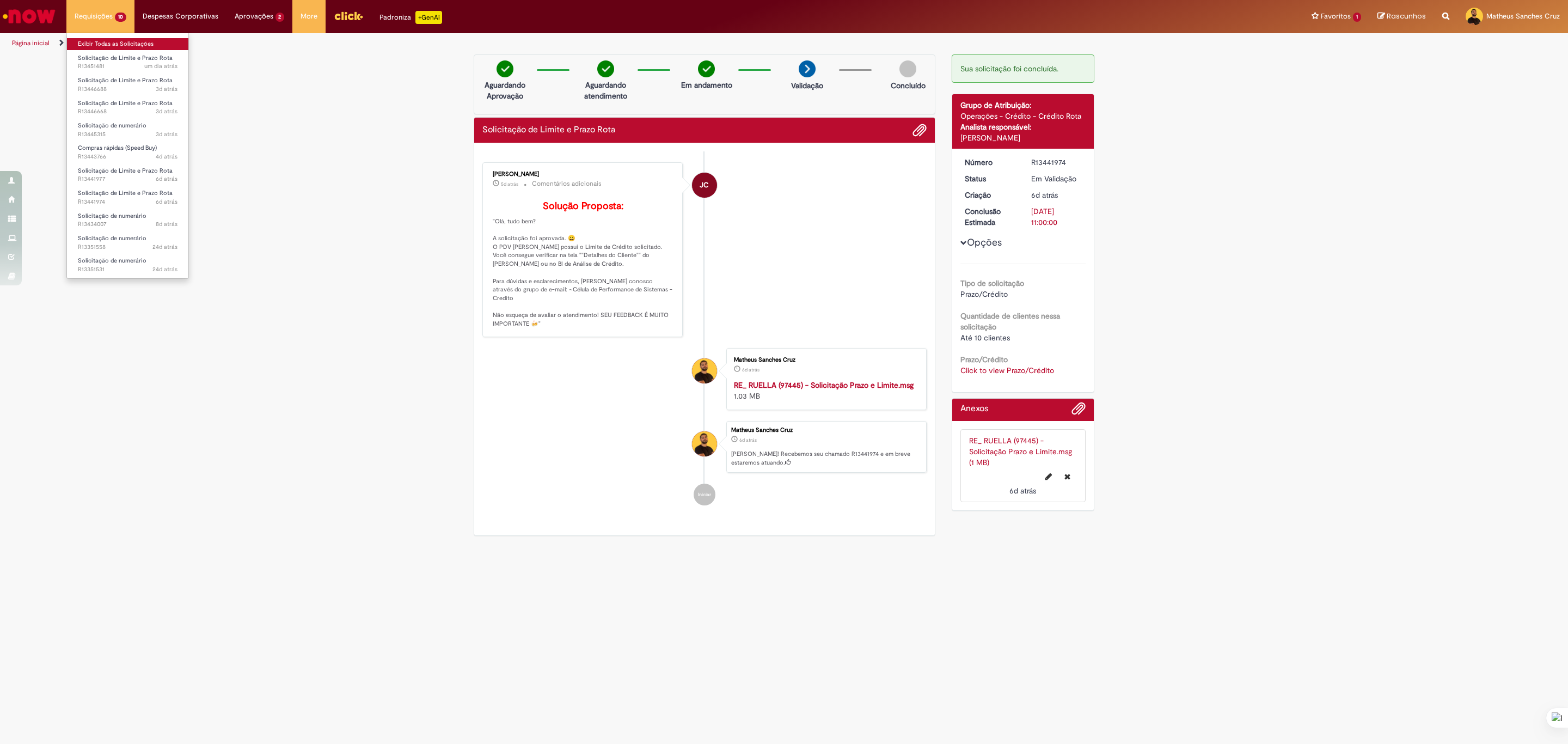
click at [101, 42] on link "Exibir Todas as Solicitações" at bounding box center [127, 44] width 121 height 12
click at [121, 44] on link "Exibir Todas as Solicitações" at bounding box center [127, 44] width 121 height 12
click at [113, 38] on link "Exibir Todas as Solicitações" at bounding box center [126, 44] width 120 height 12
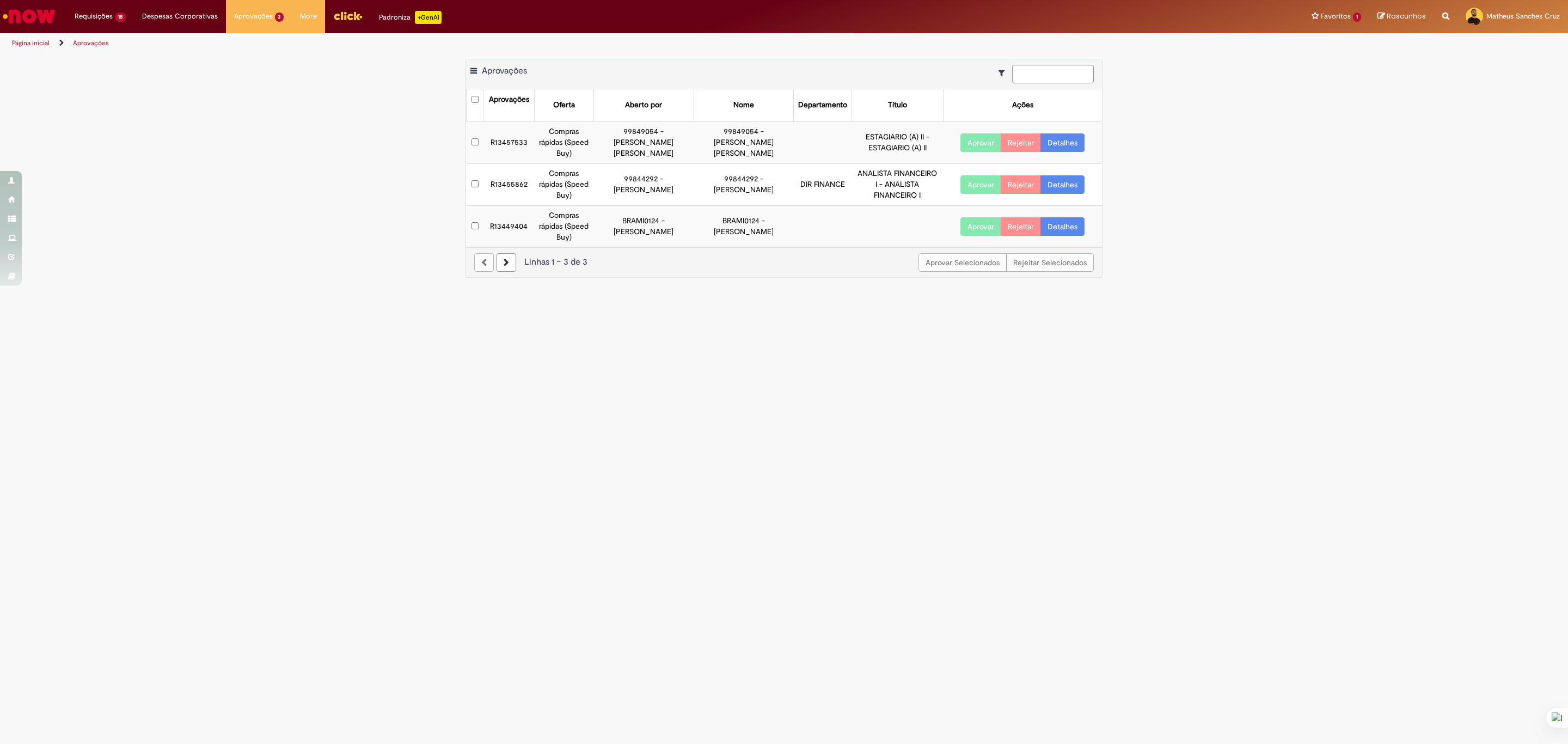
click at [969, 177] on button "Aprovar" at bounding box center [980, 185] width 41 height 19
